Goal: Task Accomplishment & Management: Use online tool/utility

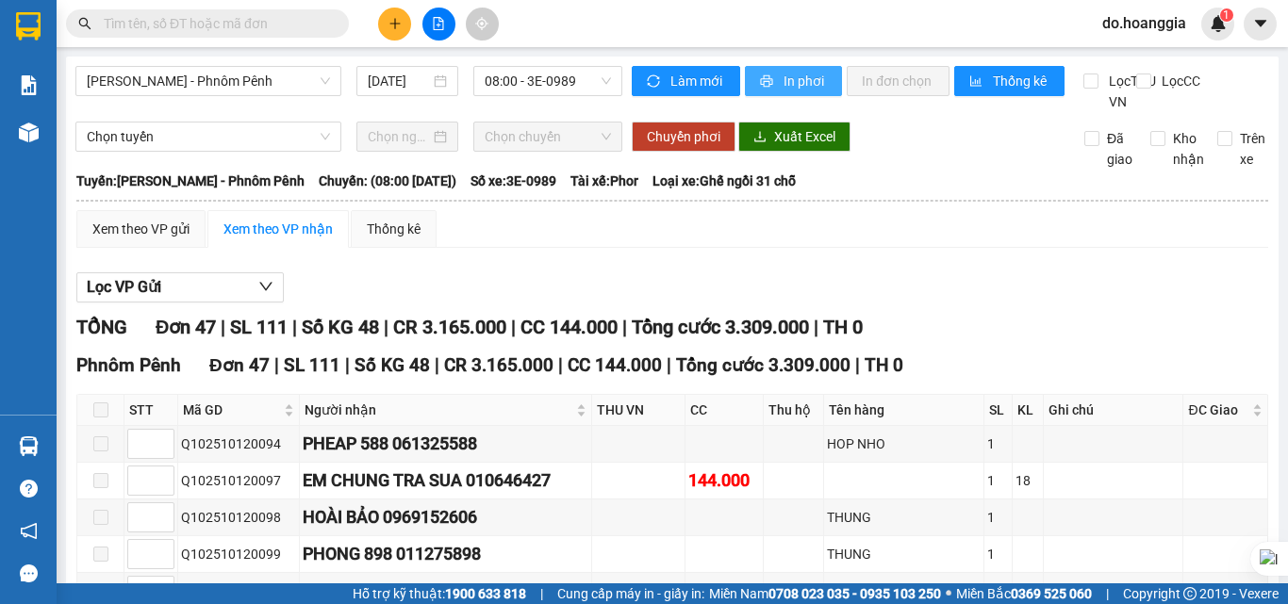
click at [805, 79] on span "In phơi" at bounding box center [805, 81] width 43 height 21
click at [789, 84] on span "In phơi" at bounding box center [805, 81] width 43 height 21
click at [549, 80] on span "08:00 - 3E-0989" at bounding box center [548, 81] width 126 height 28
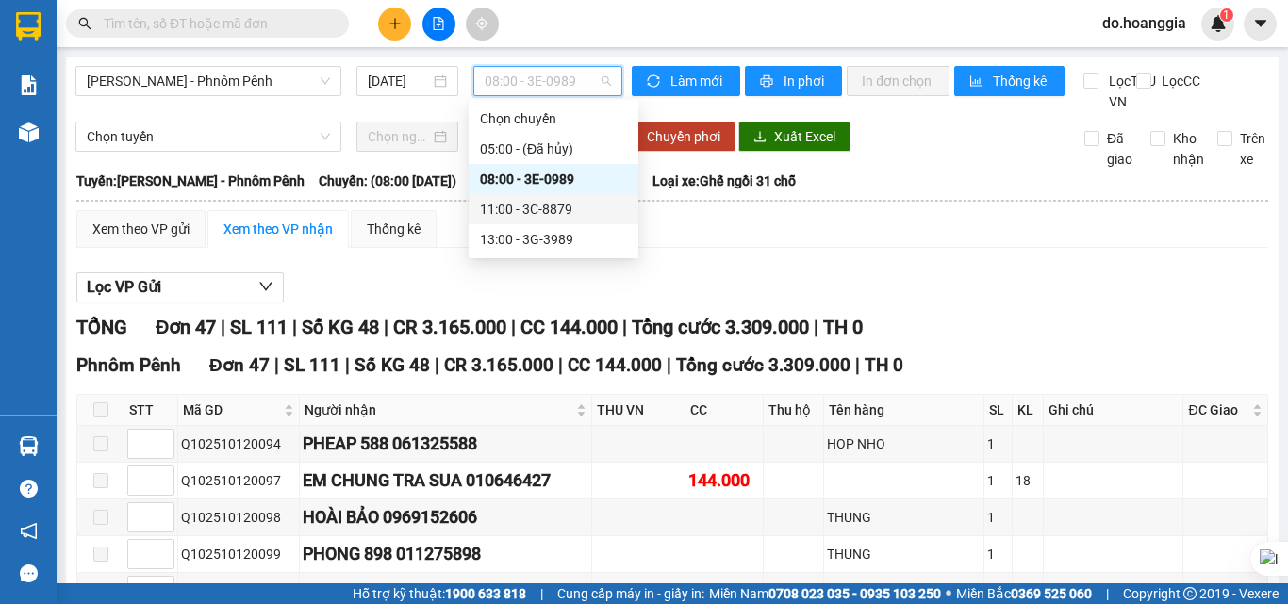
click at [566, 205] on div "11:00 - 3C-8879" at bounding box center [553, 209] width 147 height 21
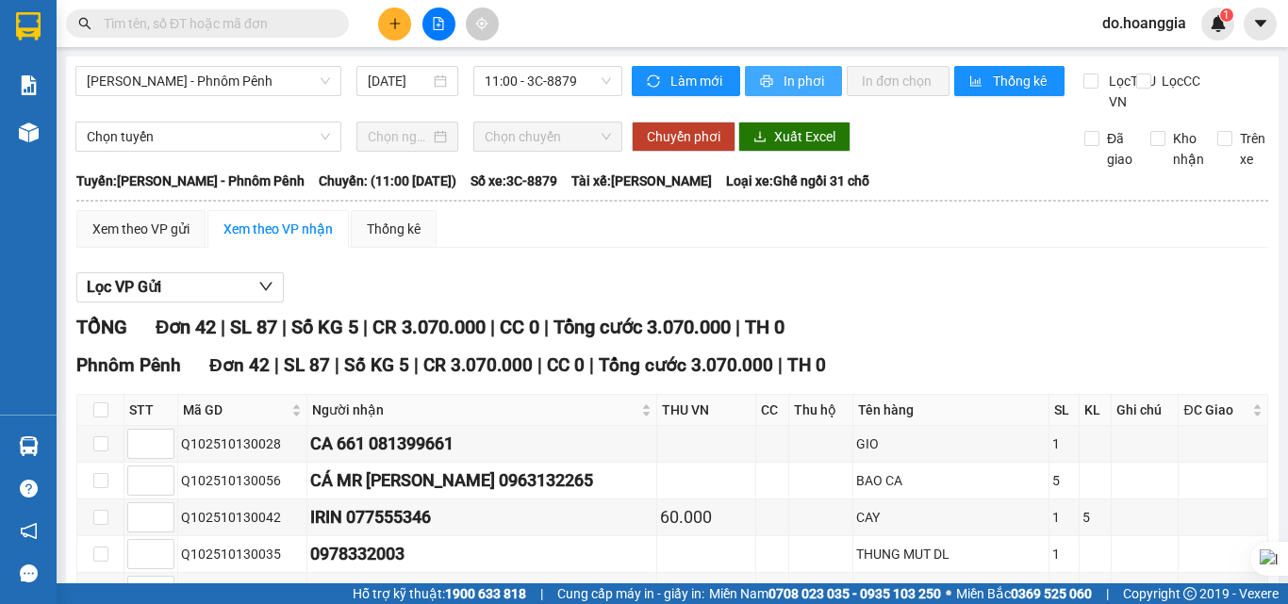
click at [784, 82] on span "In phơi" at bounding box center [805, 81] width 43 height 21
click at [99, 418] on input "checkbox" at bounding box center [100, 410] width 15 height 15
checkbox input "true"
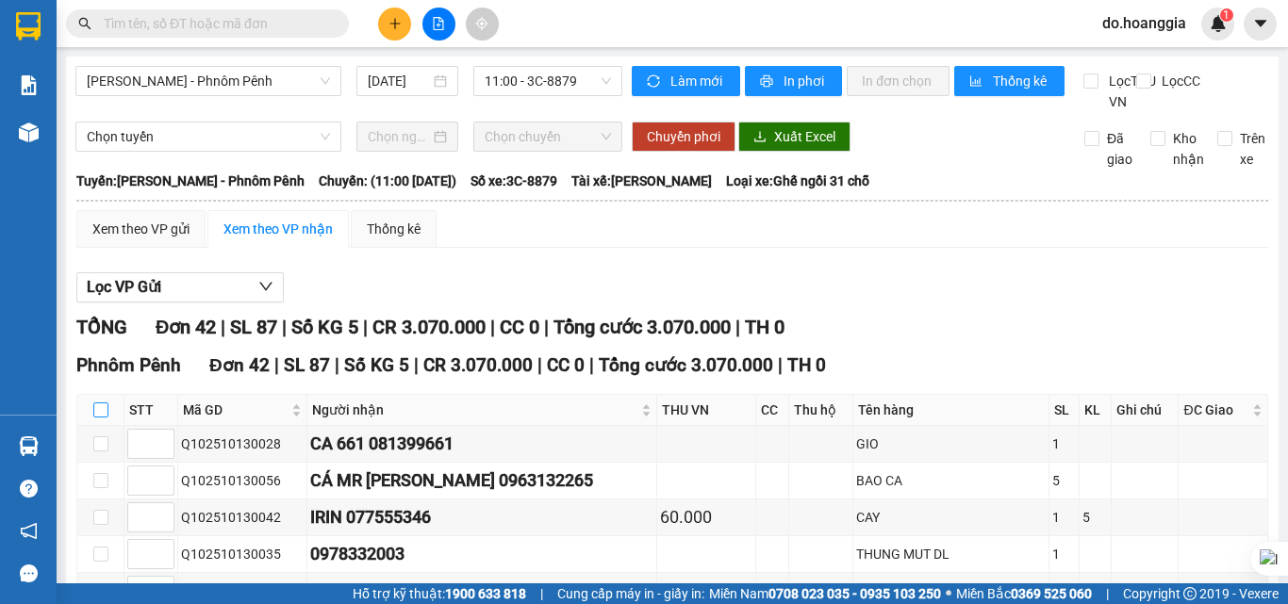
checkbox input "true"
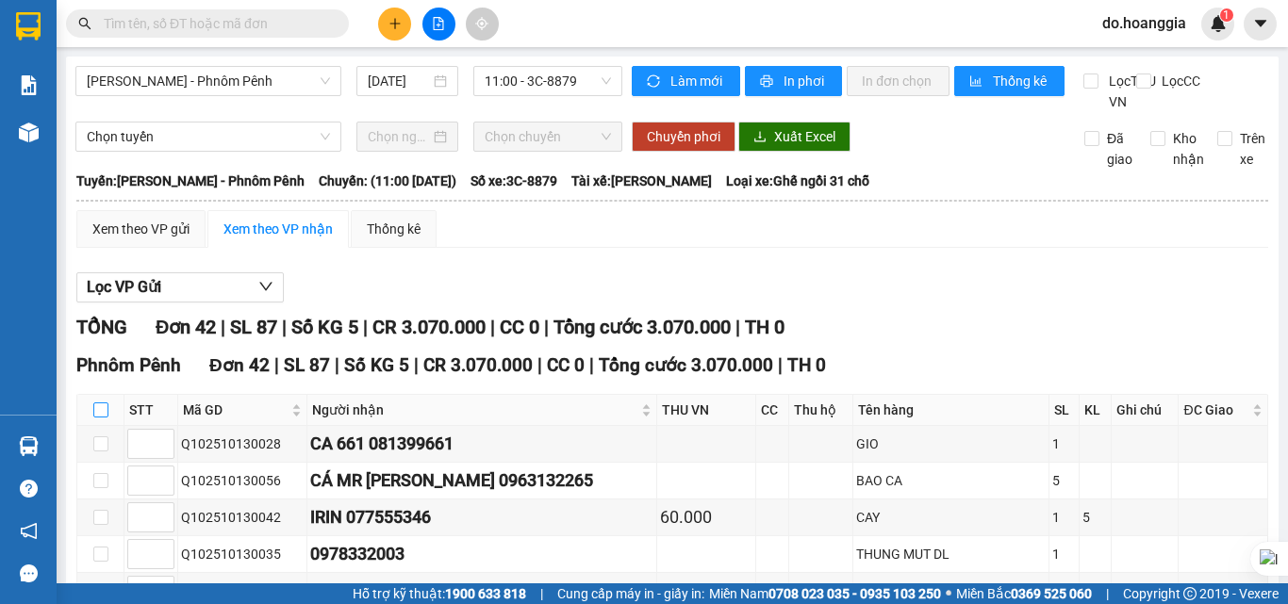
checkbox input "true"
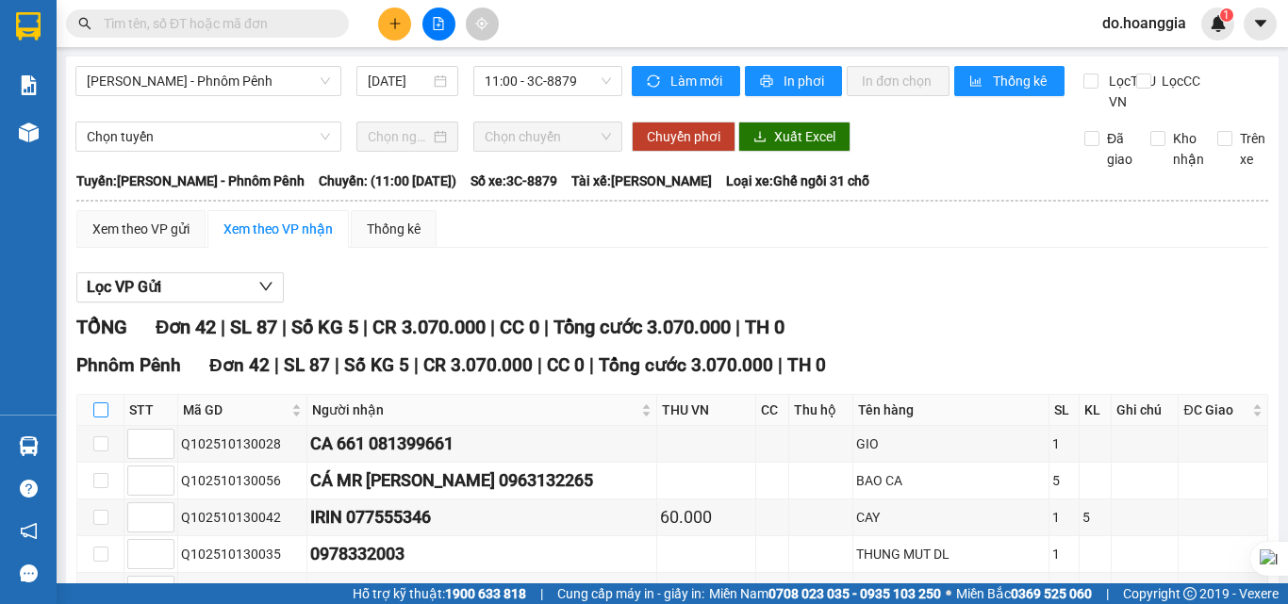
checkbox input "true"
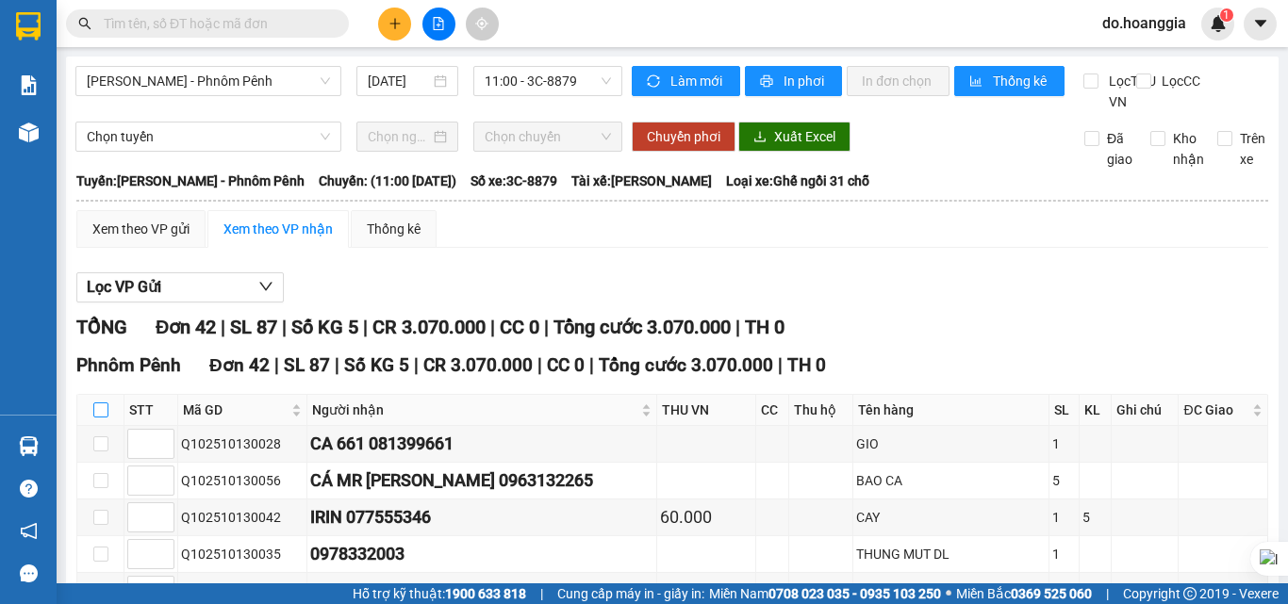
checkbox input "true"
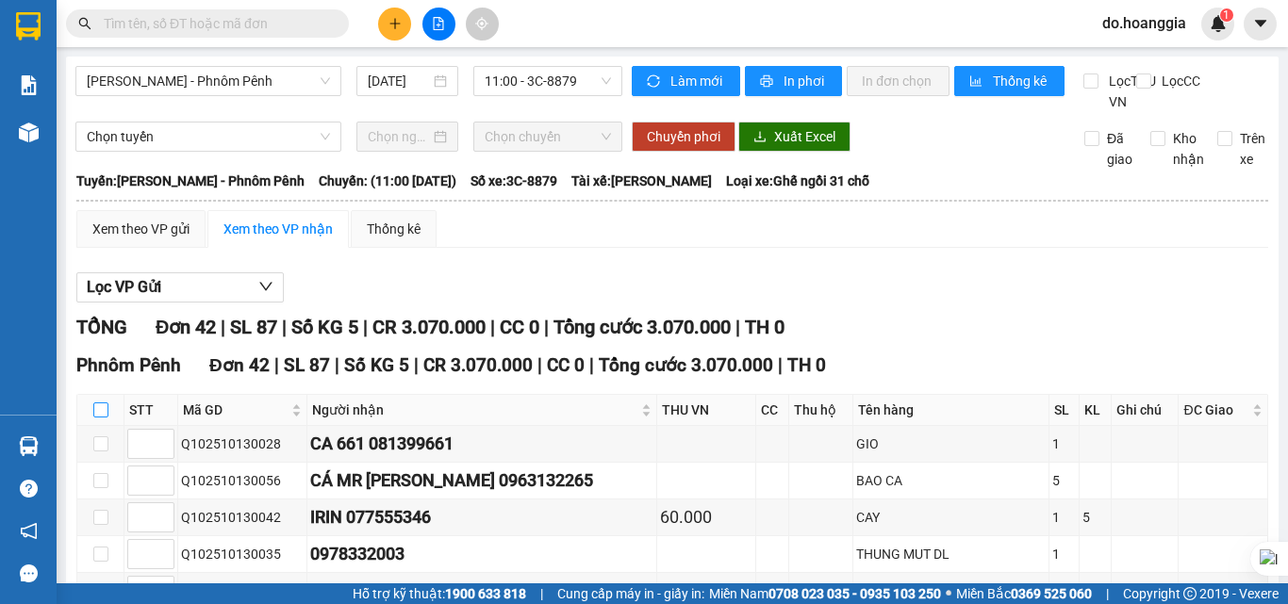
checkbox input "true"
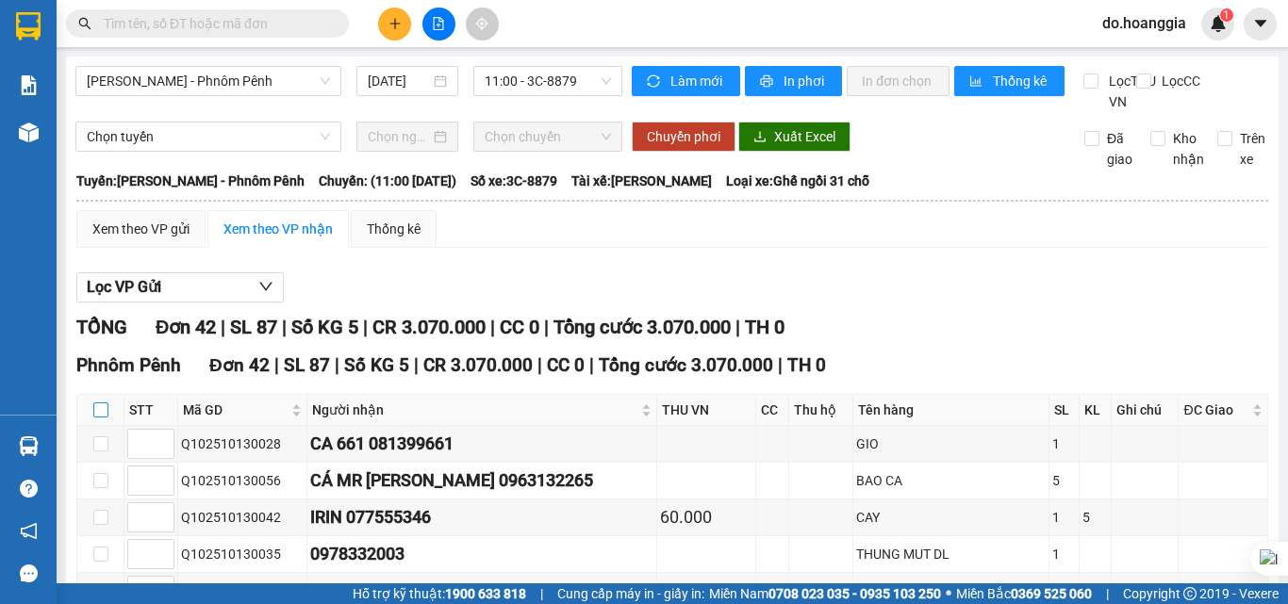
checkbox input "true"
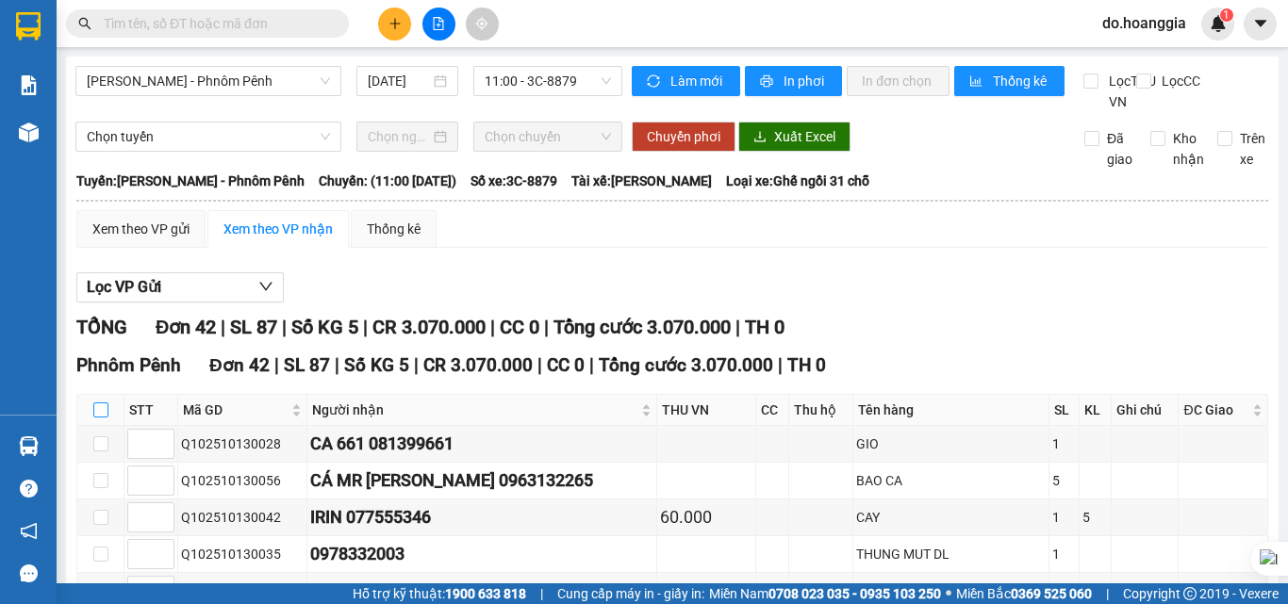
checkbox input "true"
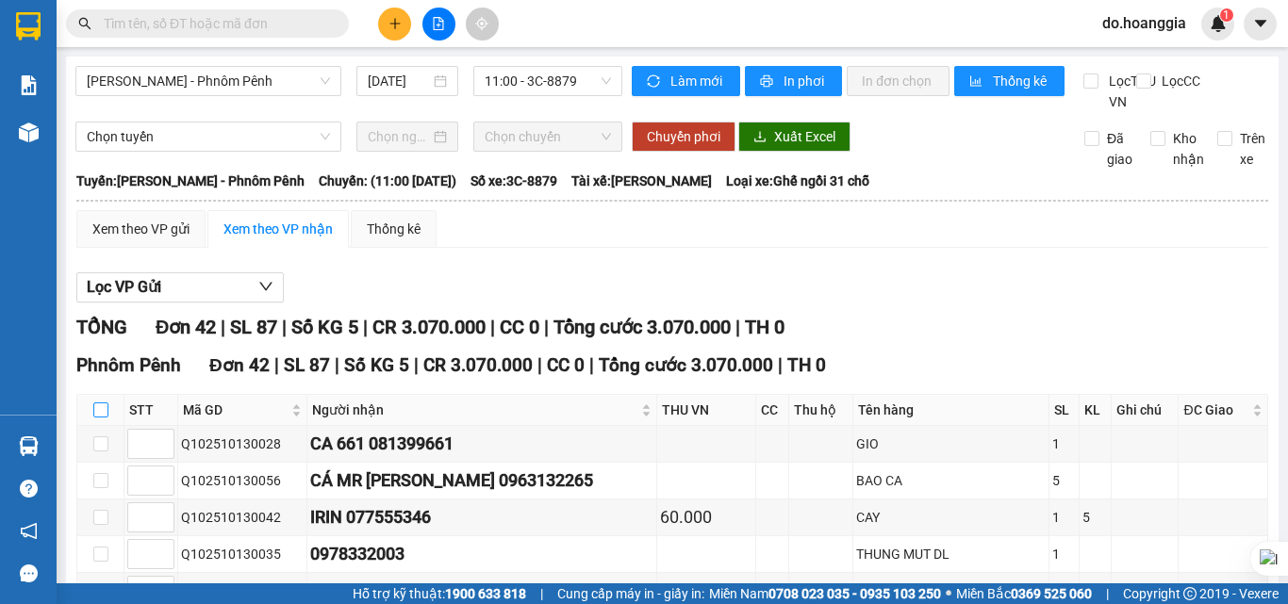
checkbox input "true"
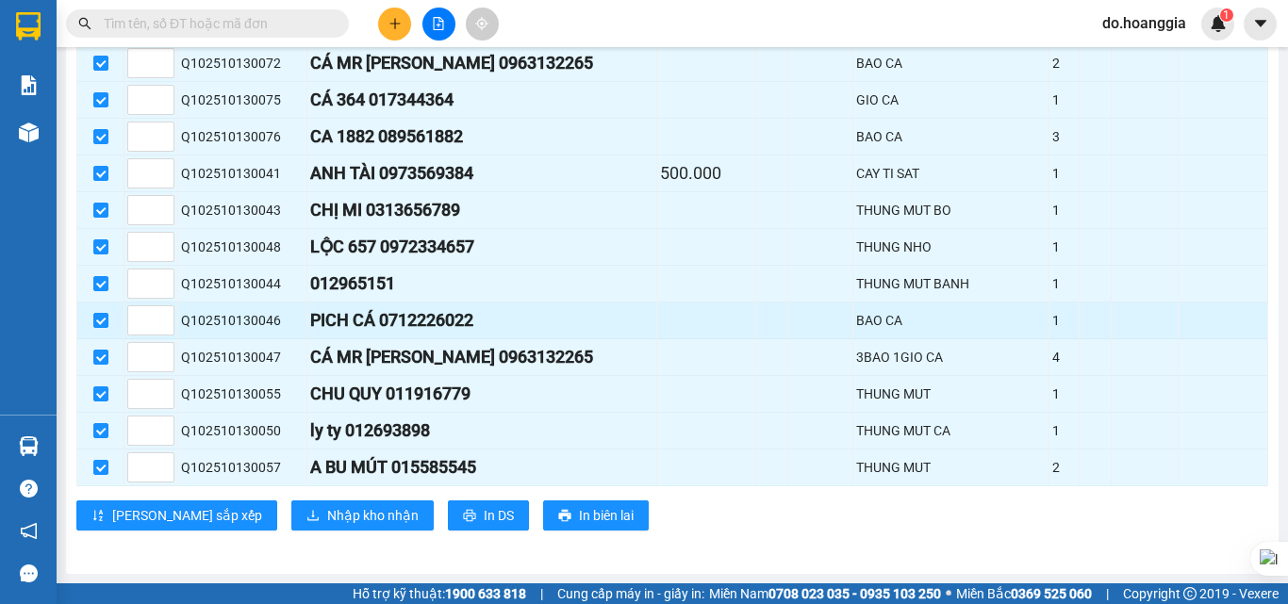
scroll to position [1505, 0]
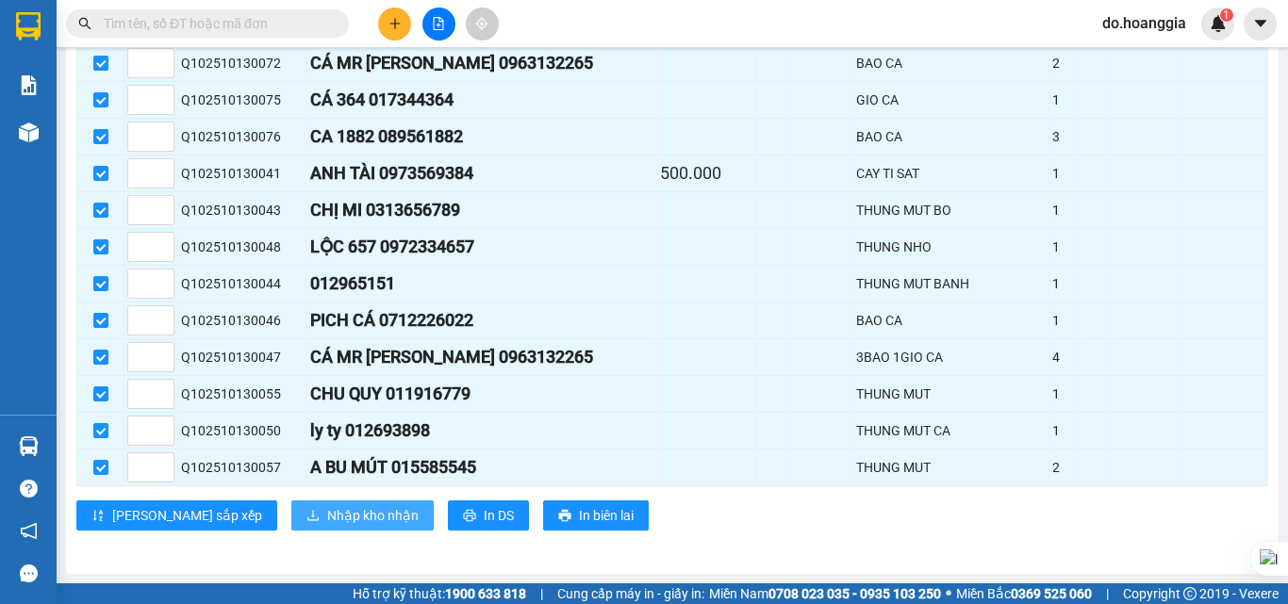
click at [327, 512] on span "Nhập kho nhận" at bounding box center [372, 515] width 91 height 21
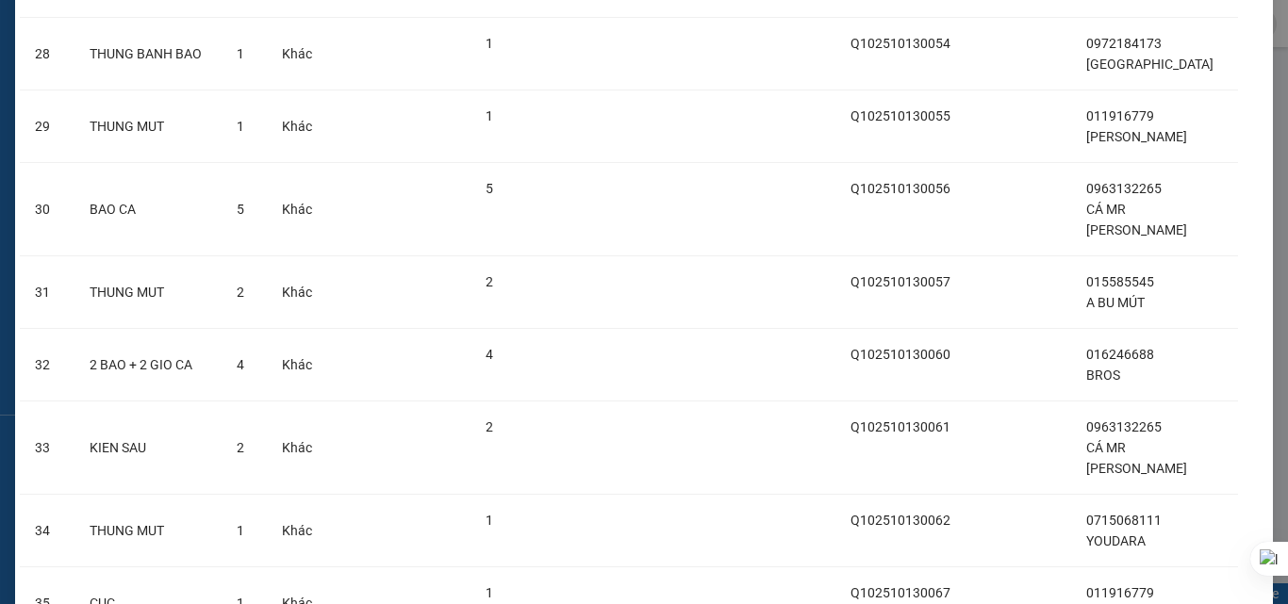
scroll to position [2575, 0]
